Goal: Task Accomplishment & Management: Use online tool/utility

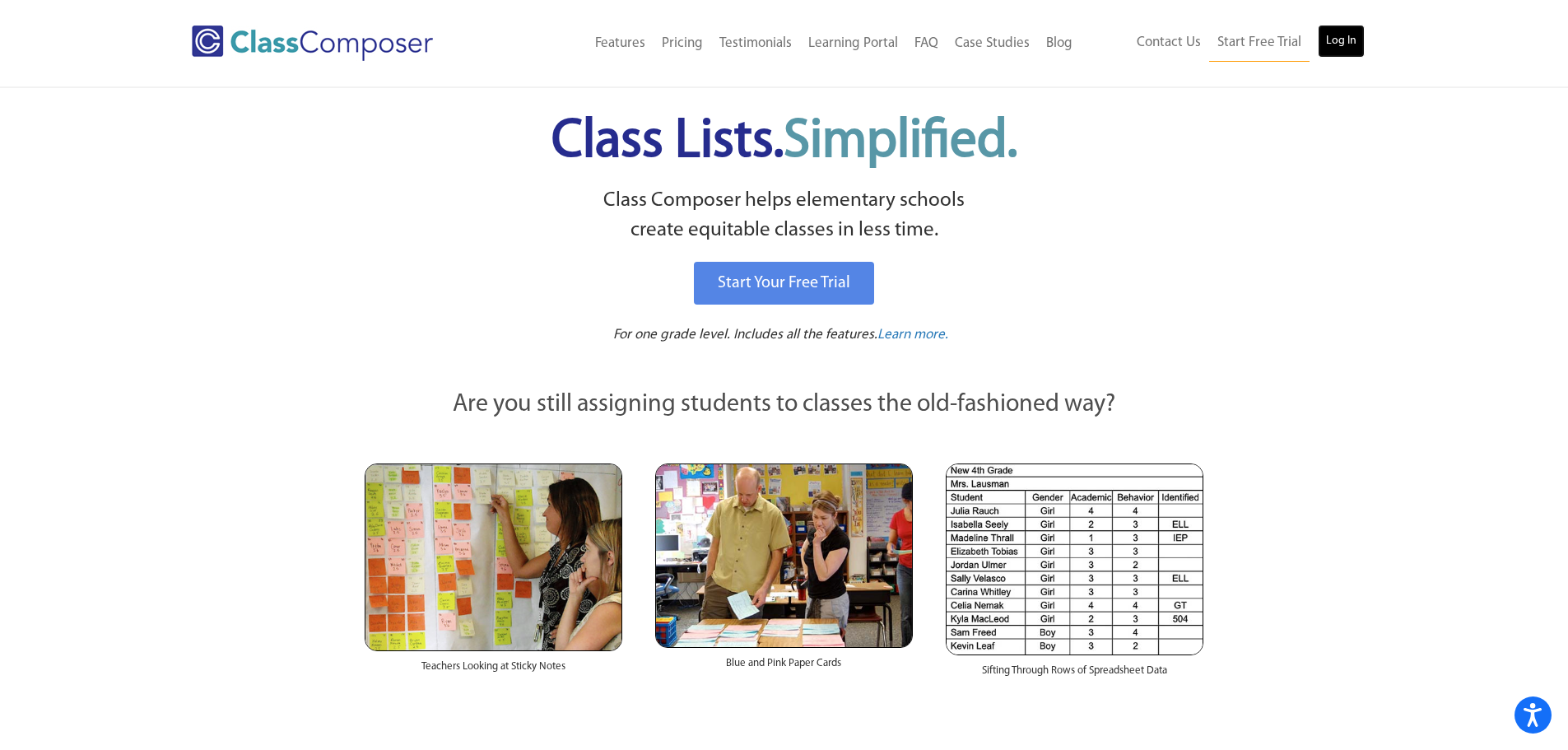
click at [1356, 46] on link "Log In" at bounding box center [1341, 41] width 47 height 33
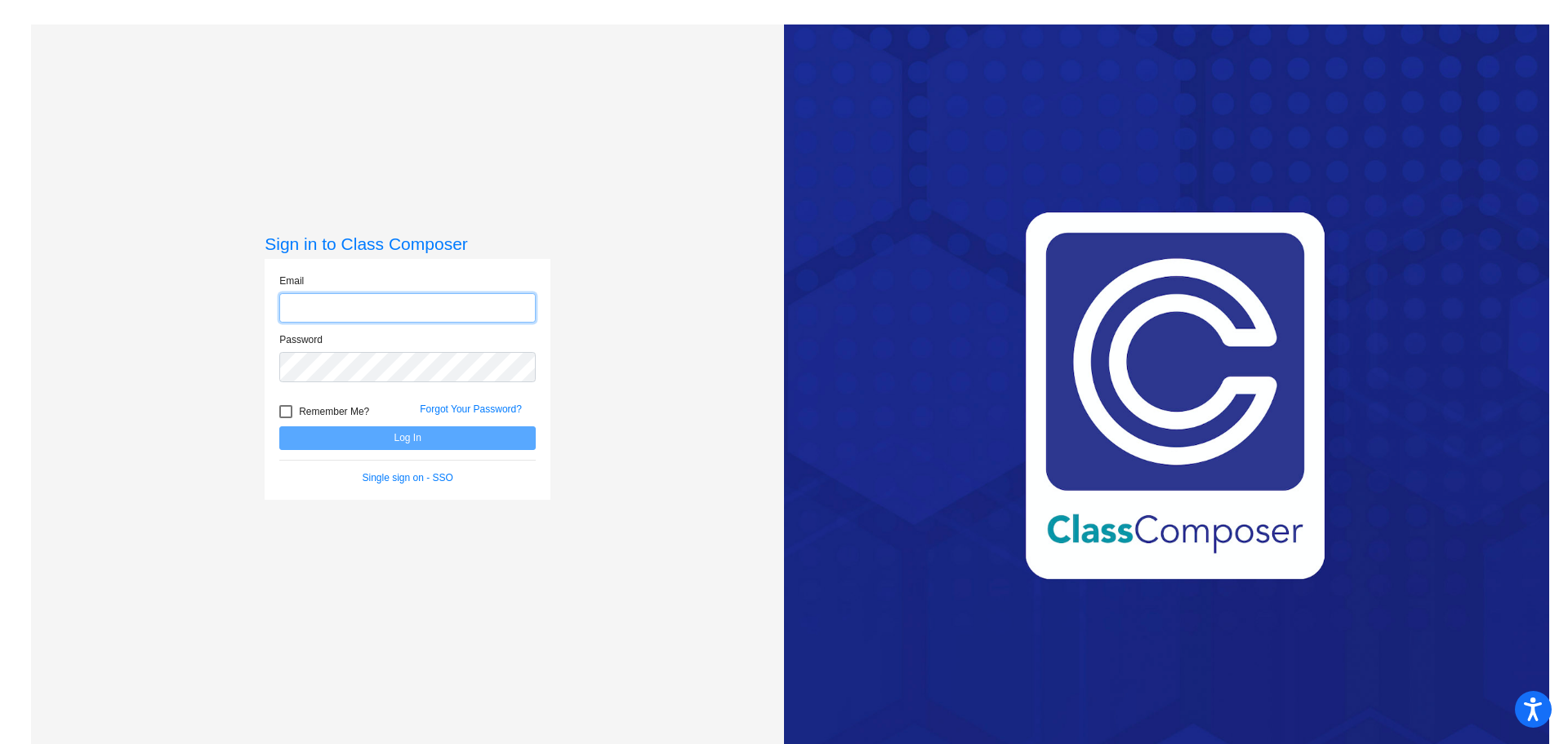
type input "teresa.bendel@k12.wv.us"
click at [362, 435] on button "Log In" at bounding box center [407, 438] width 256 height 24
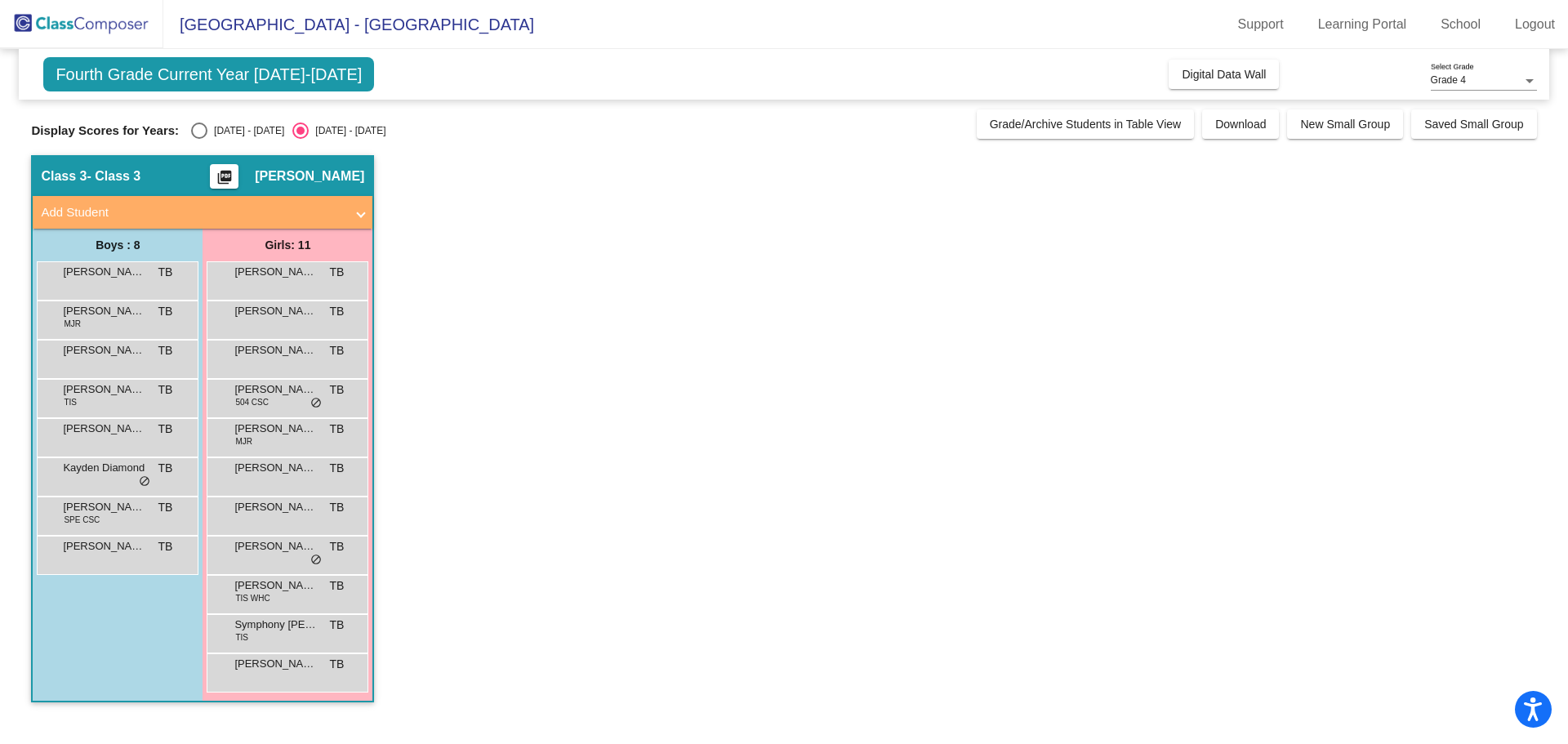
click at [351, 215] on span "Add Student" at bounding box center [199, 213] width 317 height 18
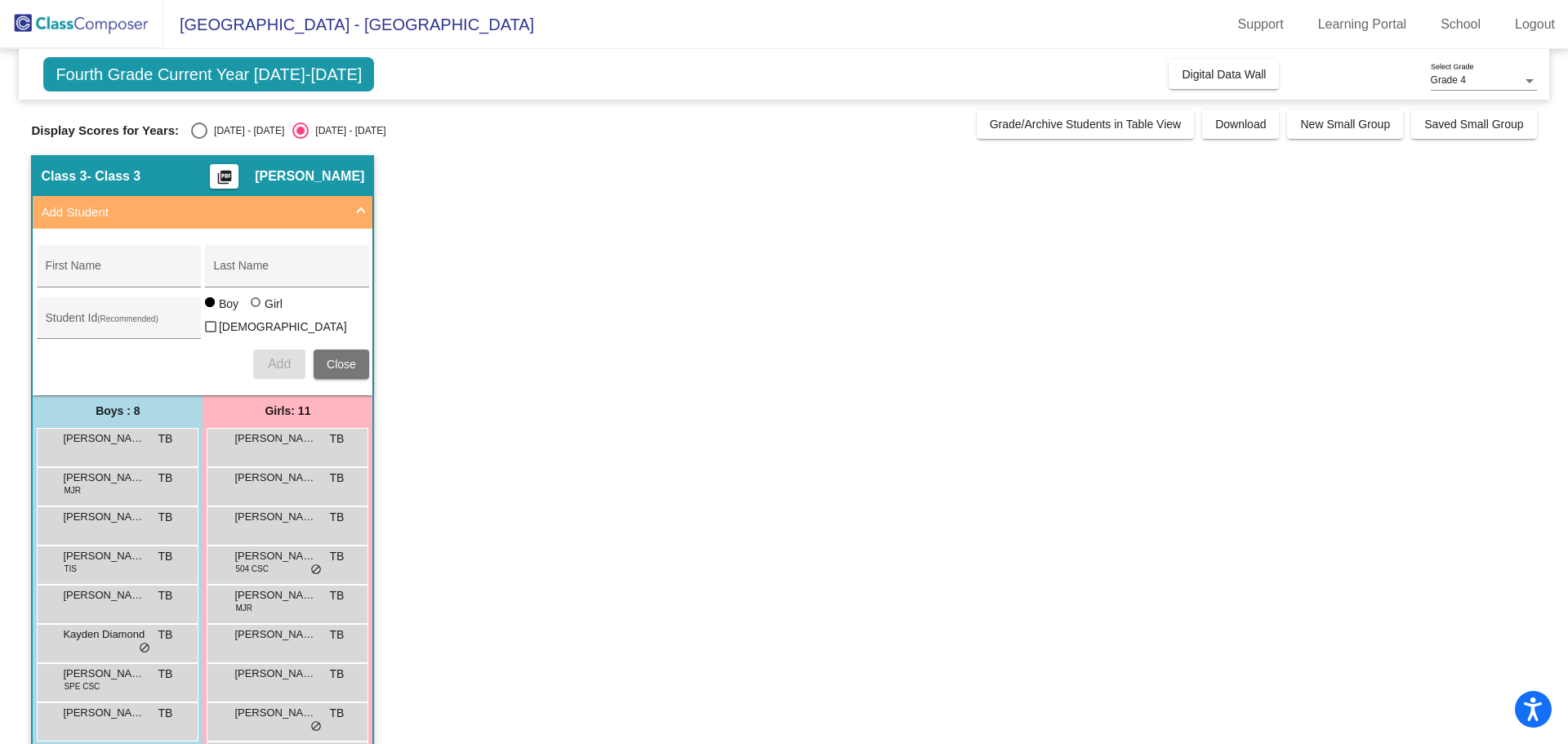
click at [351, 215] on span "Add Student" at bounding box center [199, 213] width 317 height 18
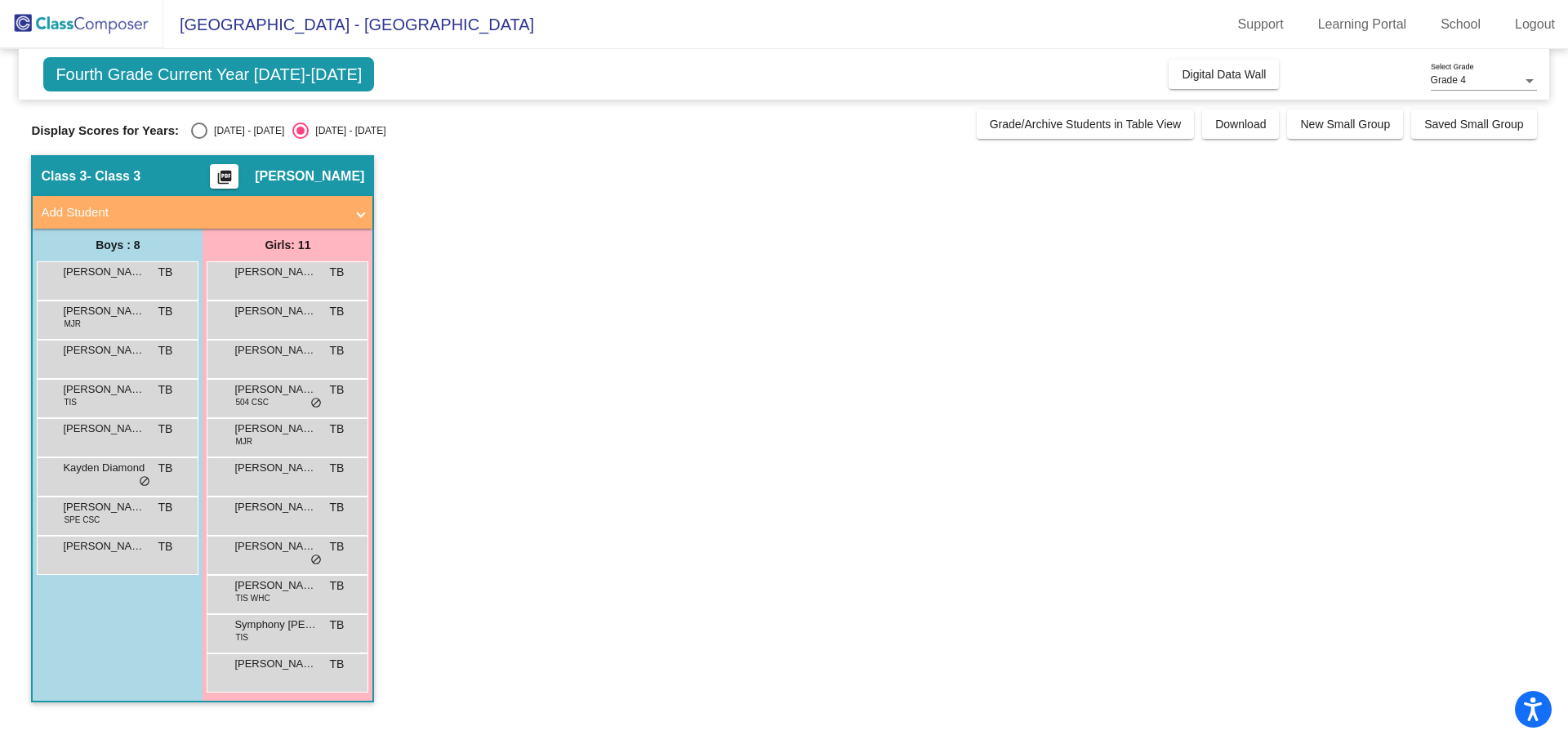
click at [494, 542] on app-classroom "Class 3 - Class 3 picture_as_pdf Teresa Bendel Add Student First Name Last Name…" at bounding box center [784, 437] width 1505 height 563
click at [150, 164] on div "Class 3 - Class 3 picture_as_pdf Teresa Bendel" at bounding box center [203, 176] width 340 height 40
click at [231, 175] on button "picture_as_pdf" at bounding box center [224, 176] width 29 height 24
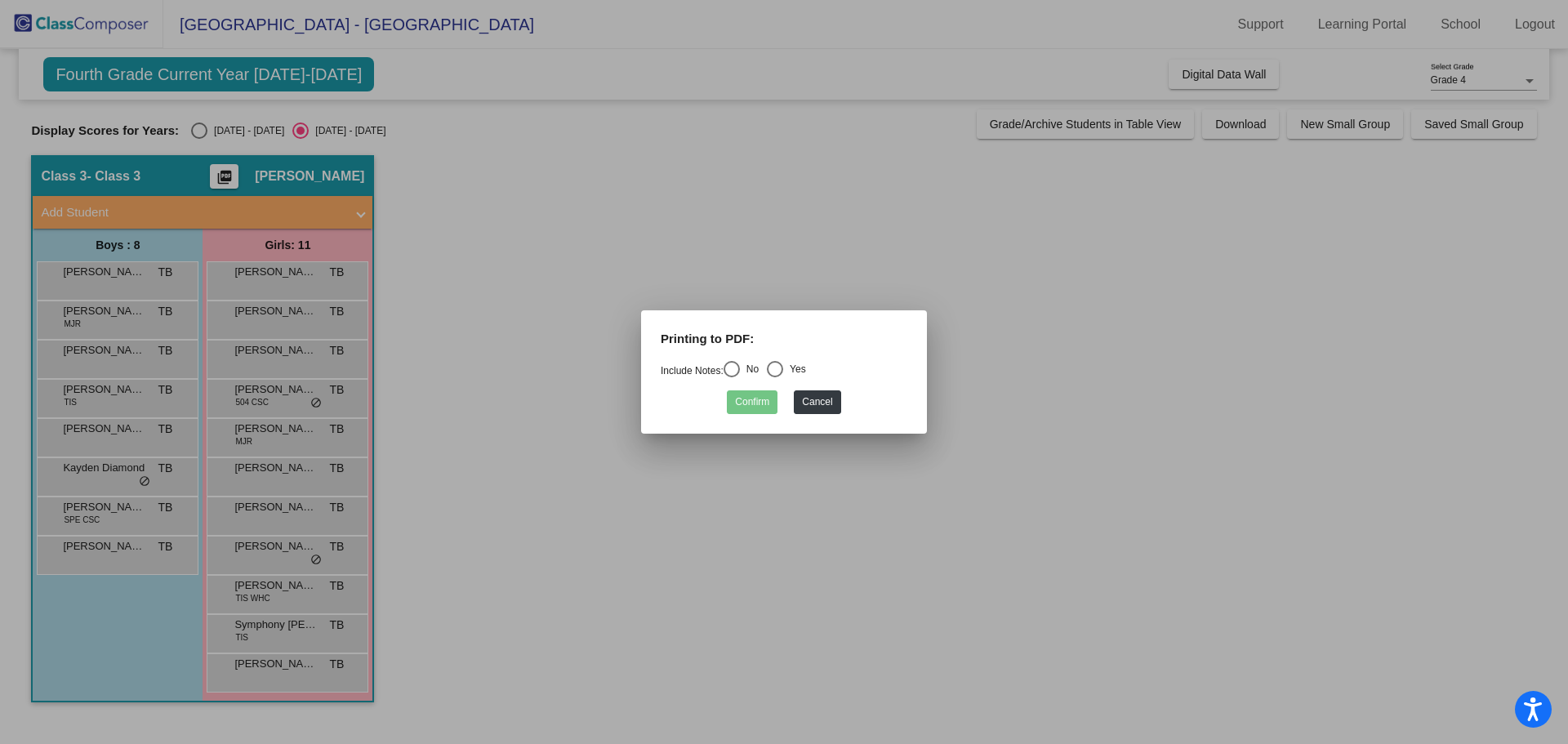
click at [731, 371] on div "Select an option" at bounding box center [731, 368] width 16 height 16
click at [731, 377] on input "No" at bounding box center [731, 377] width 1 height 1
radio input "true"
click at [753, 399] on button "Confirm" at bounding box center [752, 402] width 50 height 24
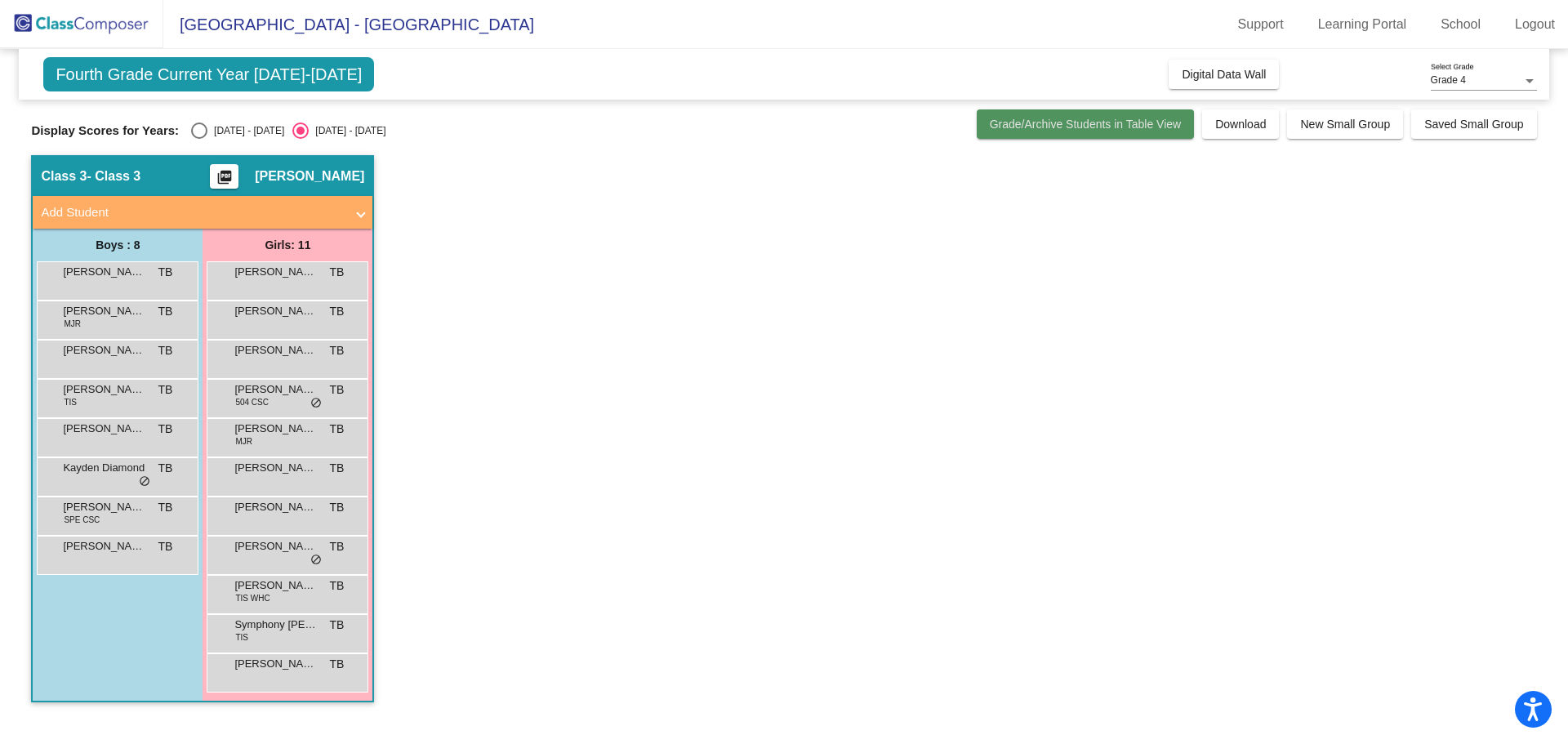
click at [1138, 127] on span "Grade/Archive Students in Table View" at bounding box center [1085, 124] width 192 height 13
